Goal: Task Accomplishment & Management: Use online tool/utility

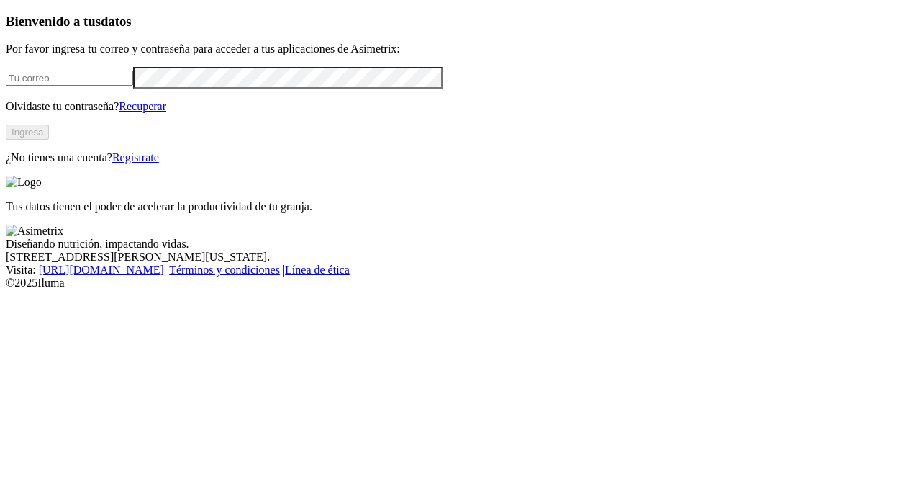
click at [89, 86] on input "email" at bounding box center [69, 78] width 127 height 15
type input "[PERSON_NAME][EMAIL_ADDRESS][PERSON_NAME][DOMAIN_NAME]"
click input "submit" at bounding box center [0, 0] width 0 height 0
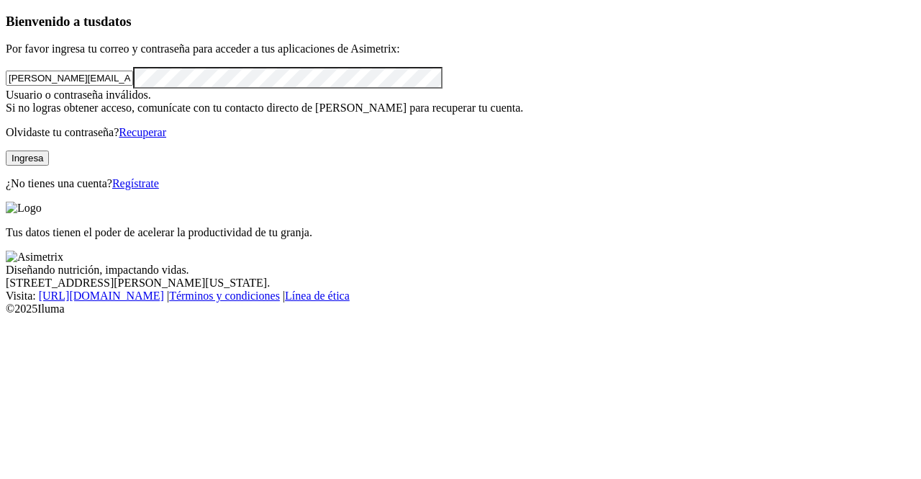
click at [119, 114] on div "Usuario o contraseña inválidos. Si no logras obtener acceso, comunícate con tu …" at bounding box center [461, 102] width 910 height 26
click at [49, 165] on button "Ingresa" at bounding box center [27, 157] width 43 height 15
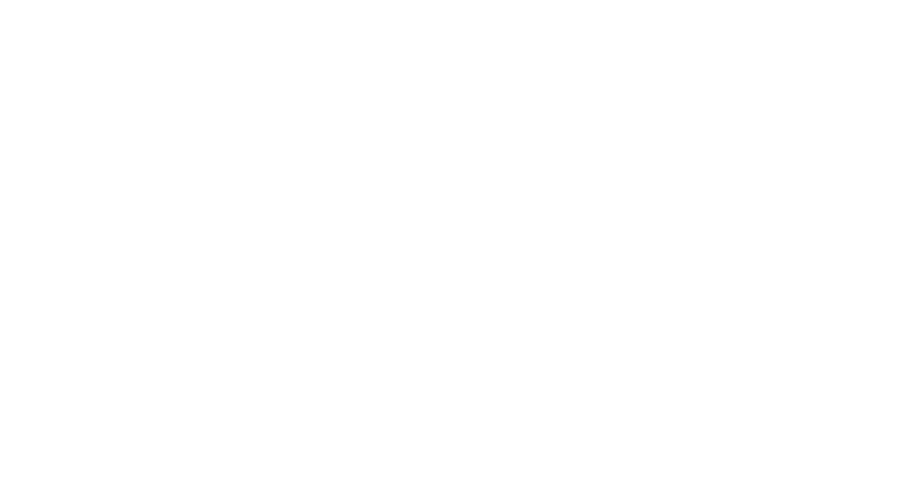
scroll to position [0, 0]
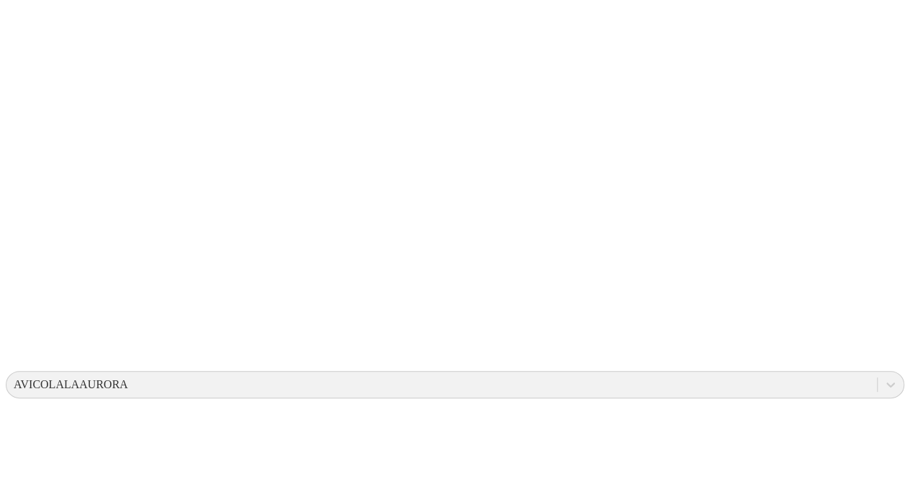
scroll to position [229, 0]
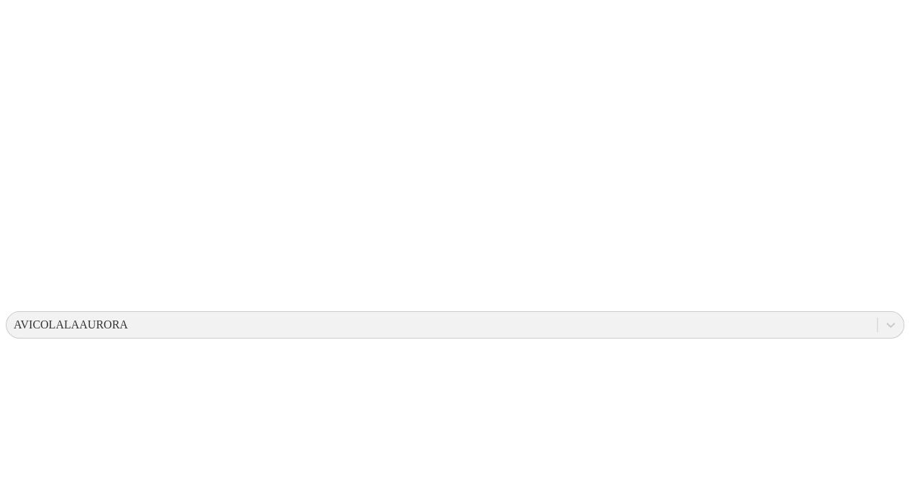
scroll to position [275, 0]
